Goal: Register for event/course

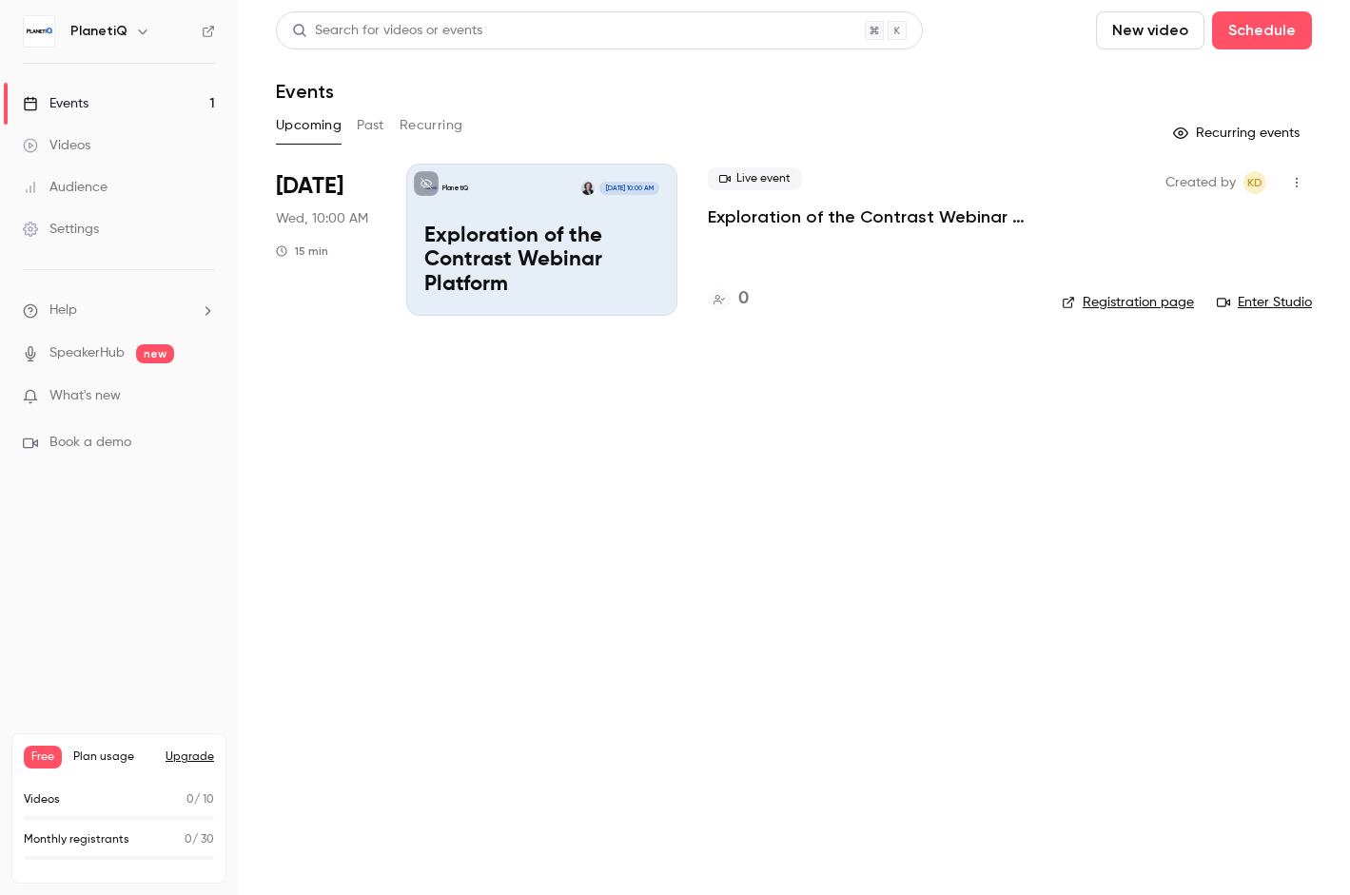
click at [1153, 307] on link "Registration page" at bounding box center [1127, 302] width 132 height 19
click at [360, 126] on button "Past" at bounding box center [371, 125] width 28 height 30
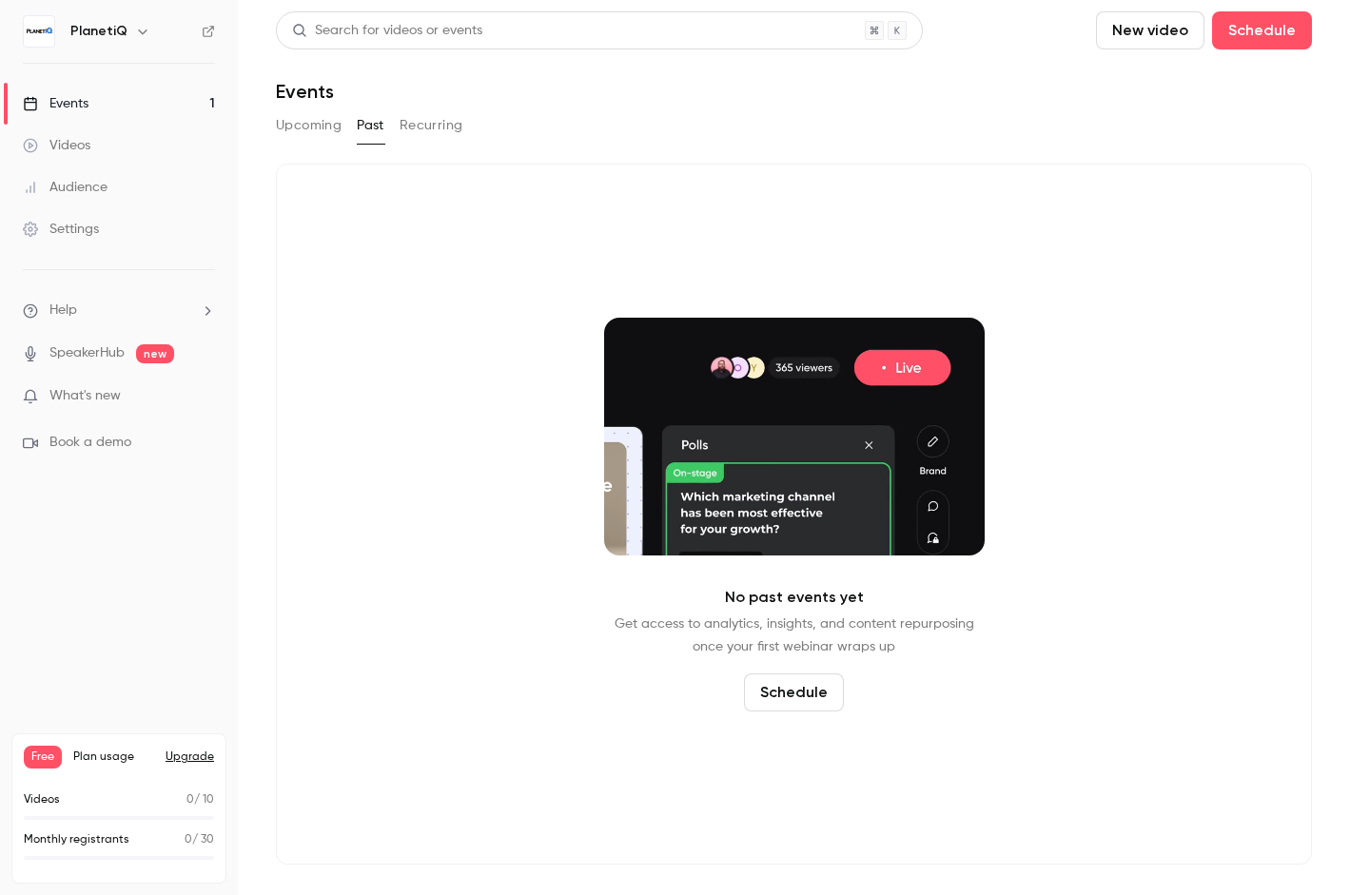
click at [415, 121] on button "Recurring" at bounding box center [431, 125] width 64 height 30
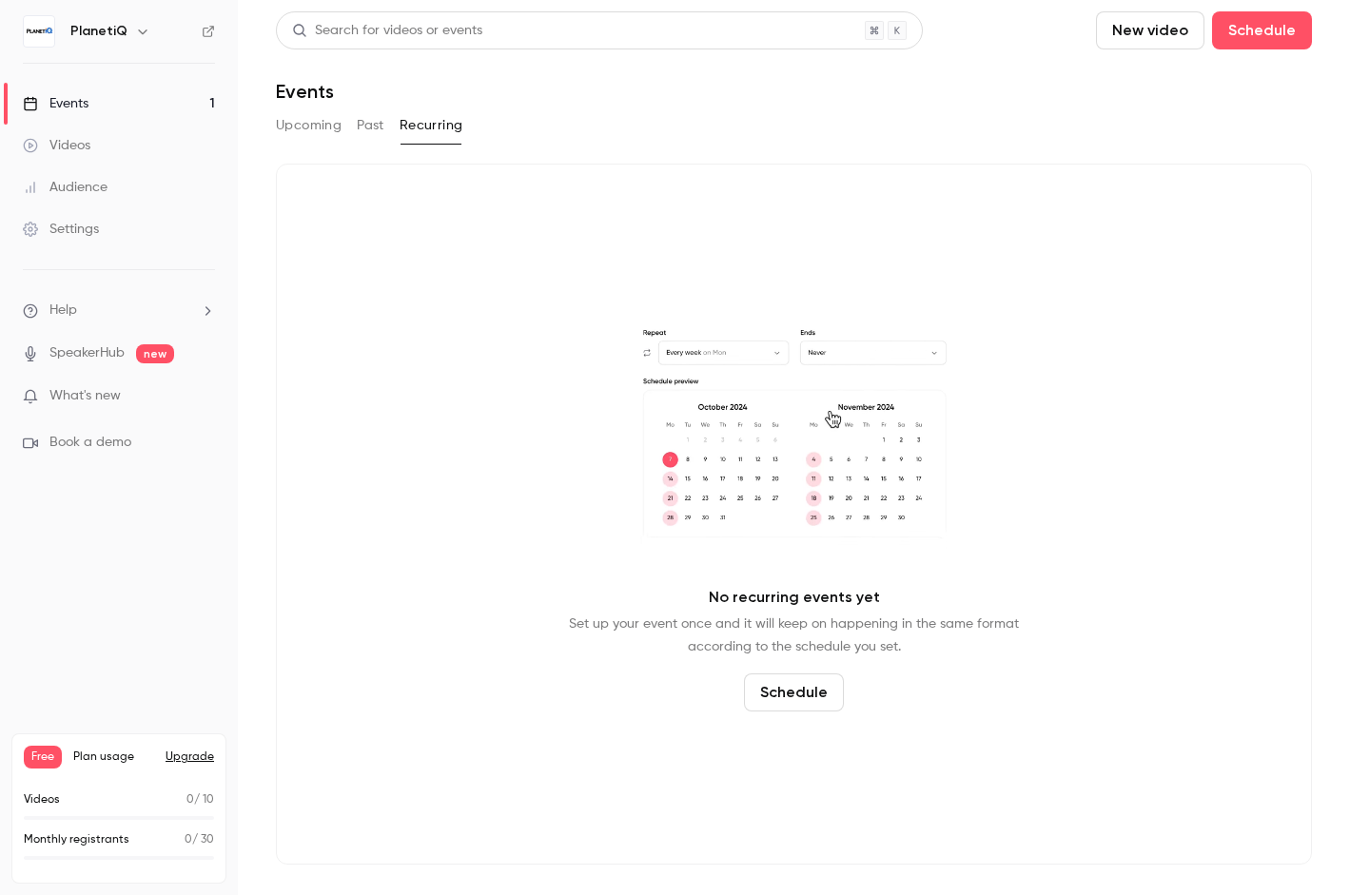
click at [322, 125] on button "Upcoming" at bounding box center [309, 125] width 66 height 30
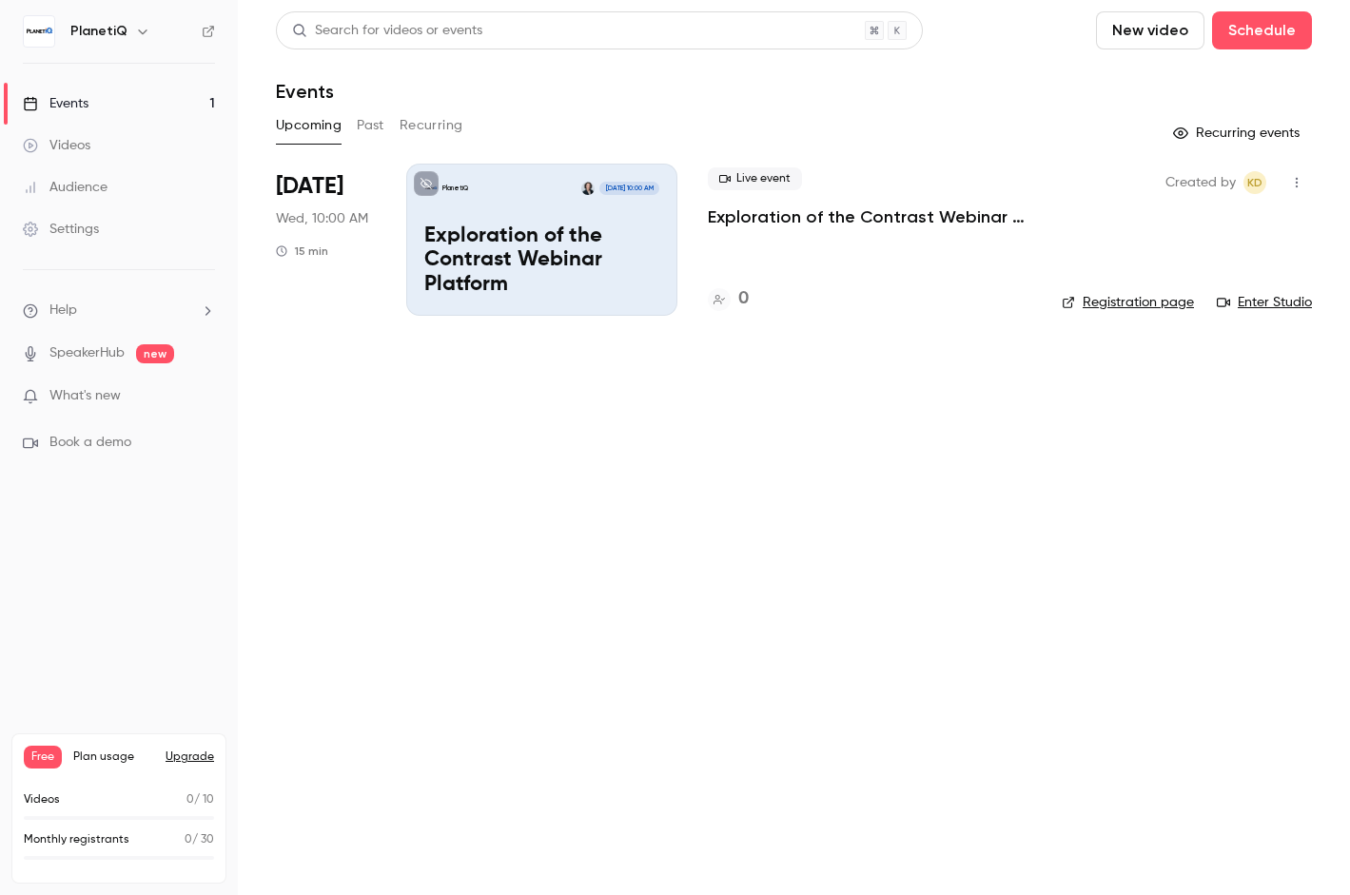
click at [90, 104] on link "Events 1" at bounding box center [119, 104] width 238 height 42
click at [590, 281] on p "Exploration of the Contrast Webinar Platform" at bounding box center [541, 260] width 235 height 73
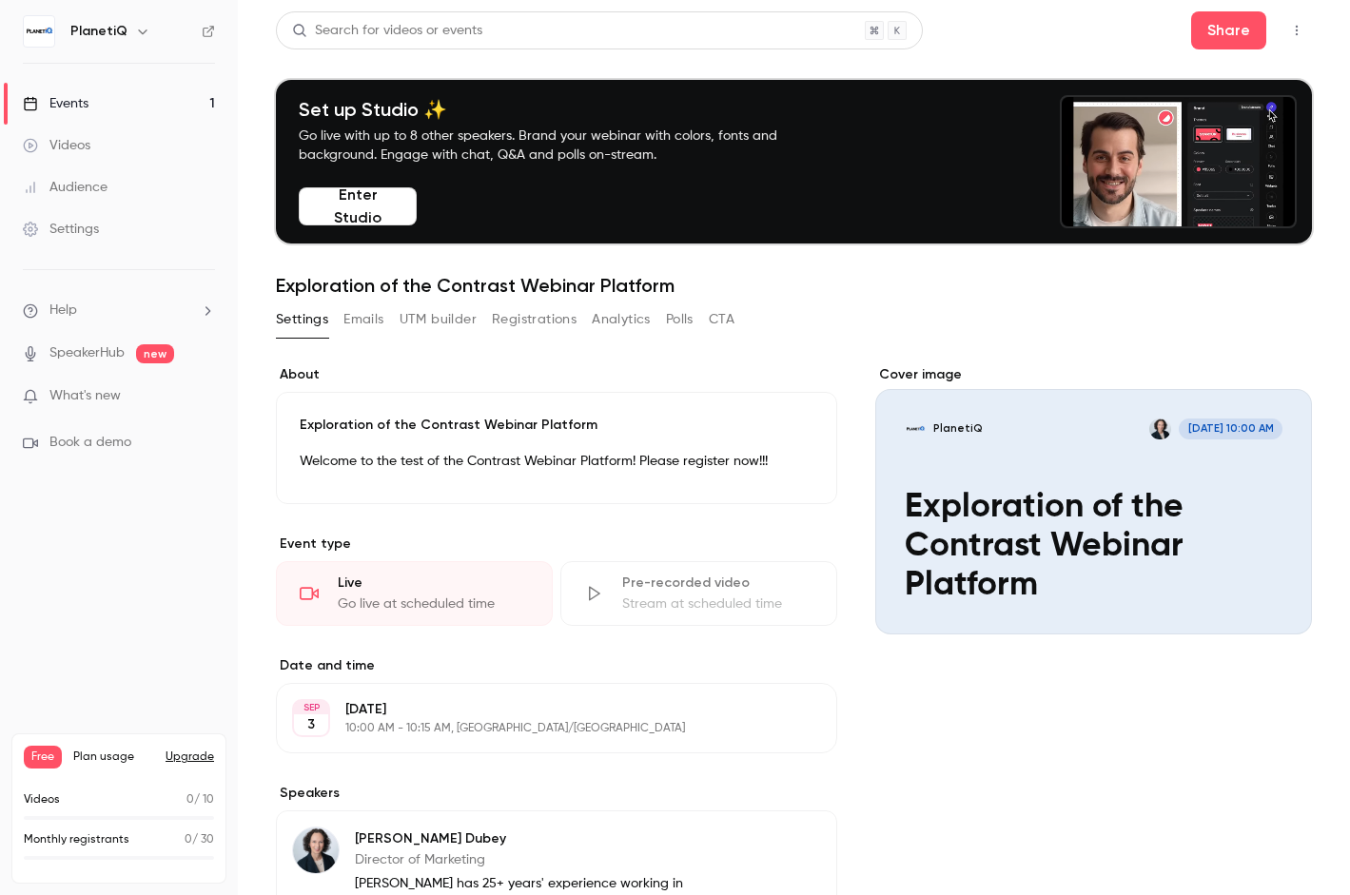
click at [363, 209] on button "Enter Studio" at bounding box center [358, 206] width 118 height 38
